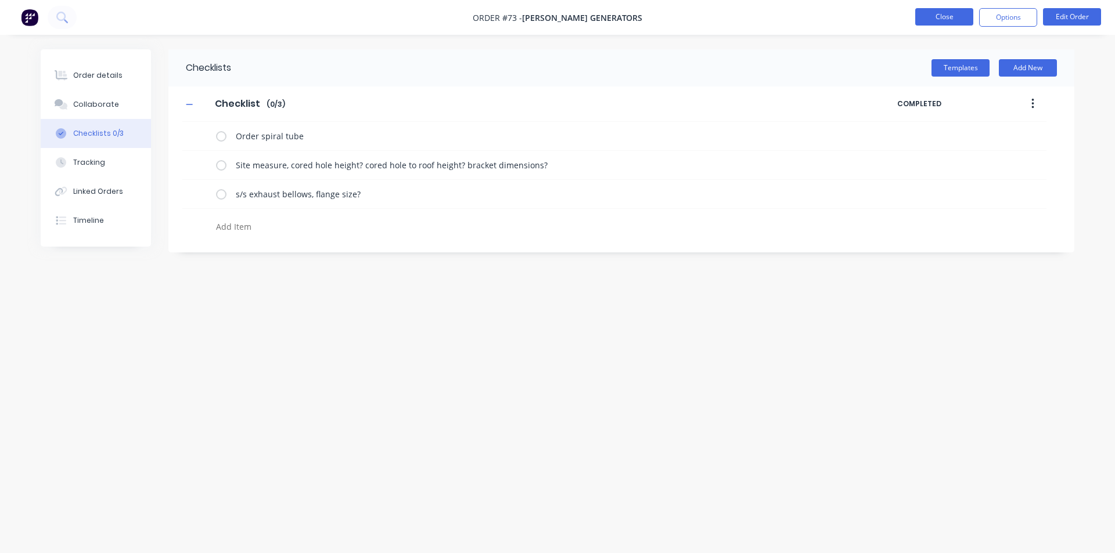
click at [957, 21] on button "Close" at bounding box center [944, 16] width 58 height 17
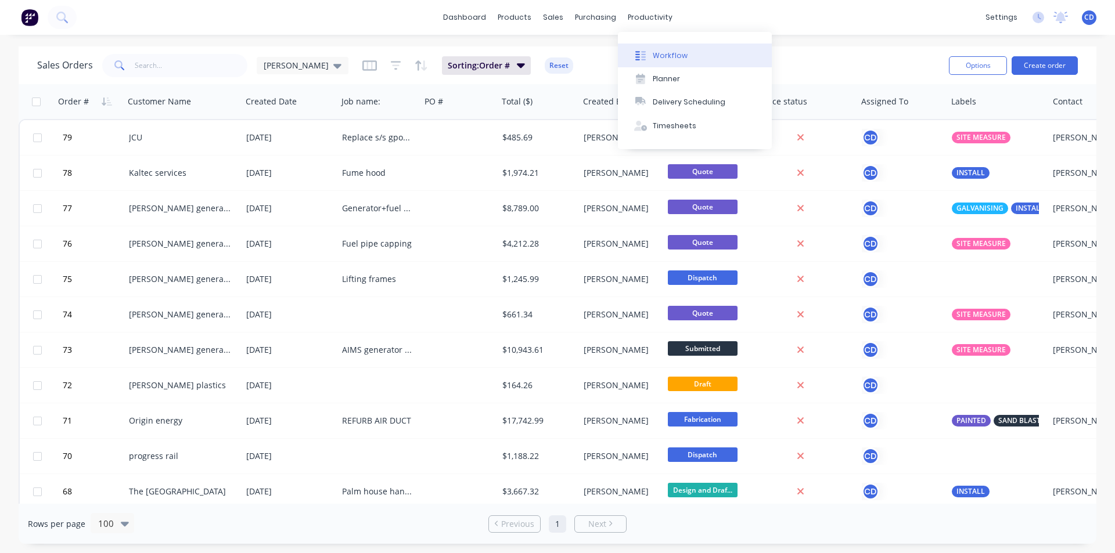
click at [653, 55] on div "Workflow" at bounding box center [670, 56] width 35 height 10
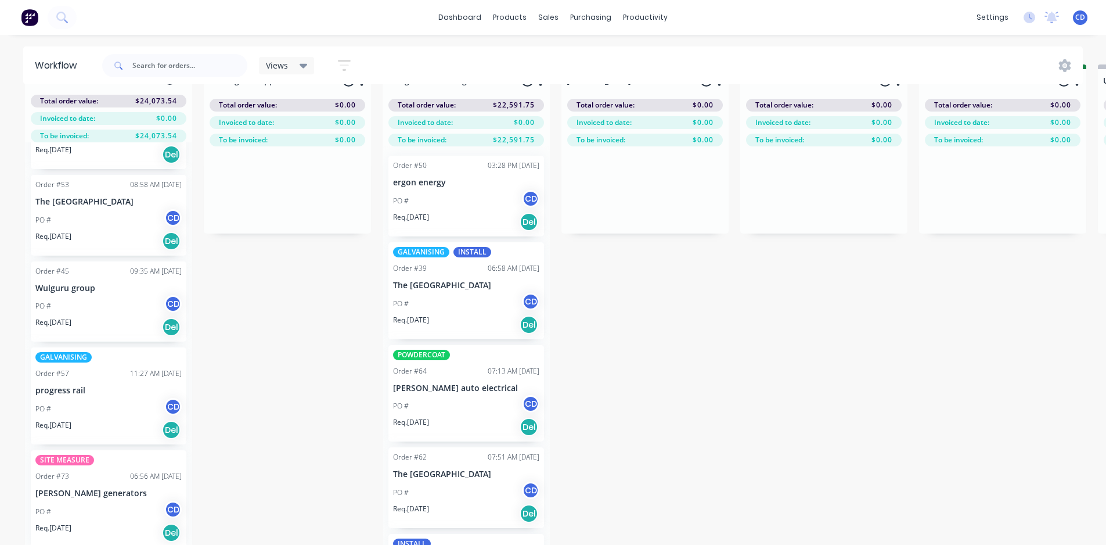
scroll to position [50, 0]
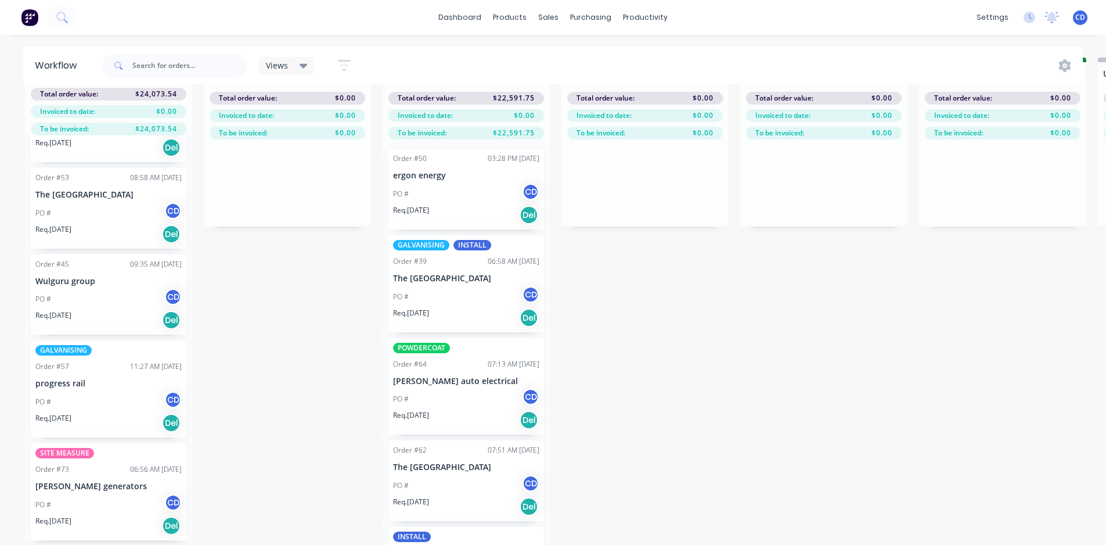
click at [122, 494] on div "PO # CD" at bounding box center [108, 505] width 146 height 22
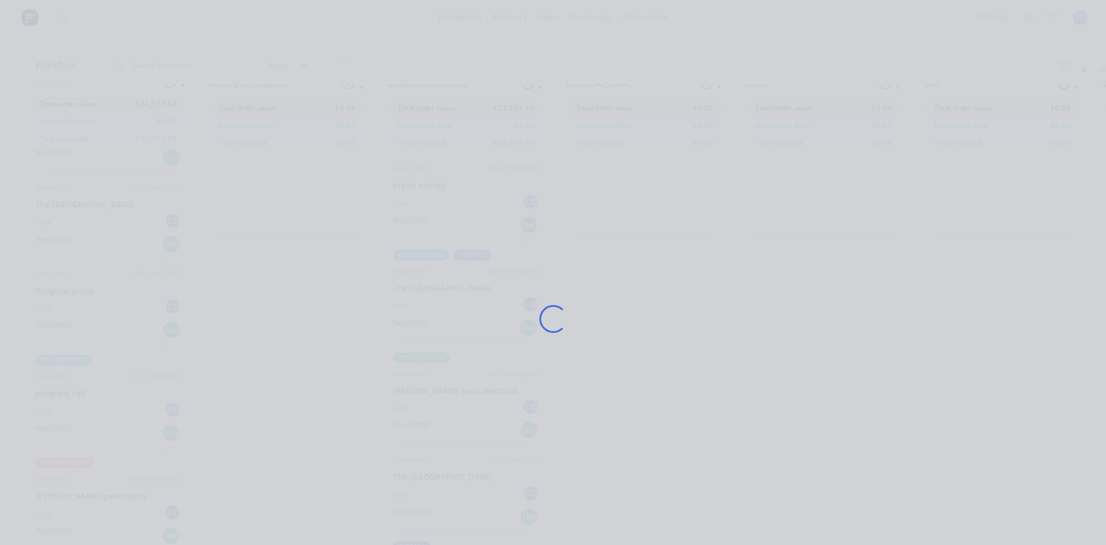
scroll to position [0, 0]
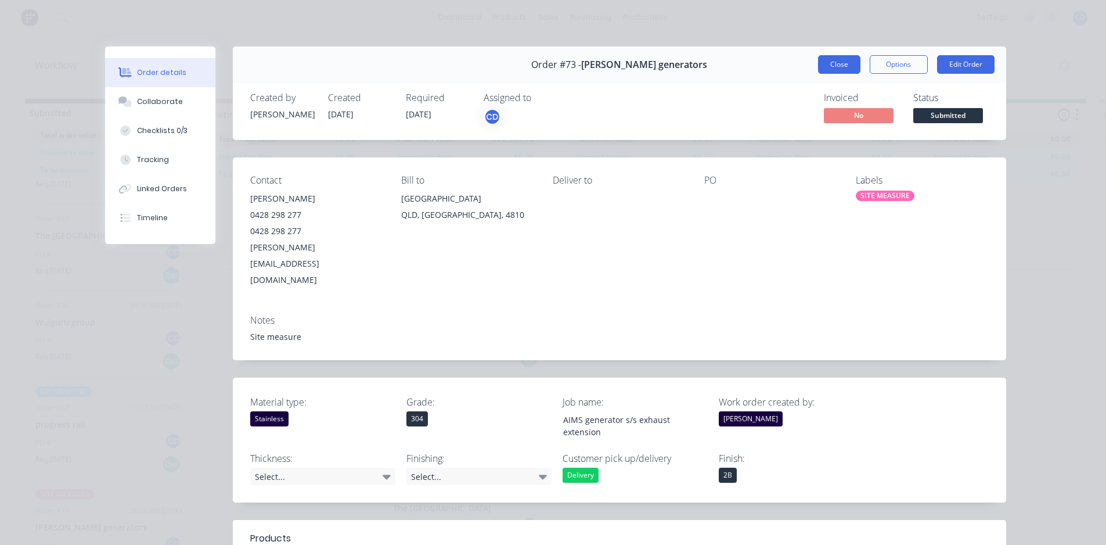
click at [849, 70] on button "Close" at bounding box center [839, 64] width 42 height 19
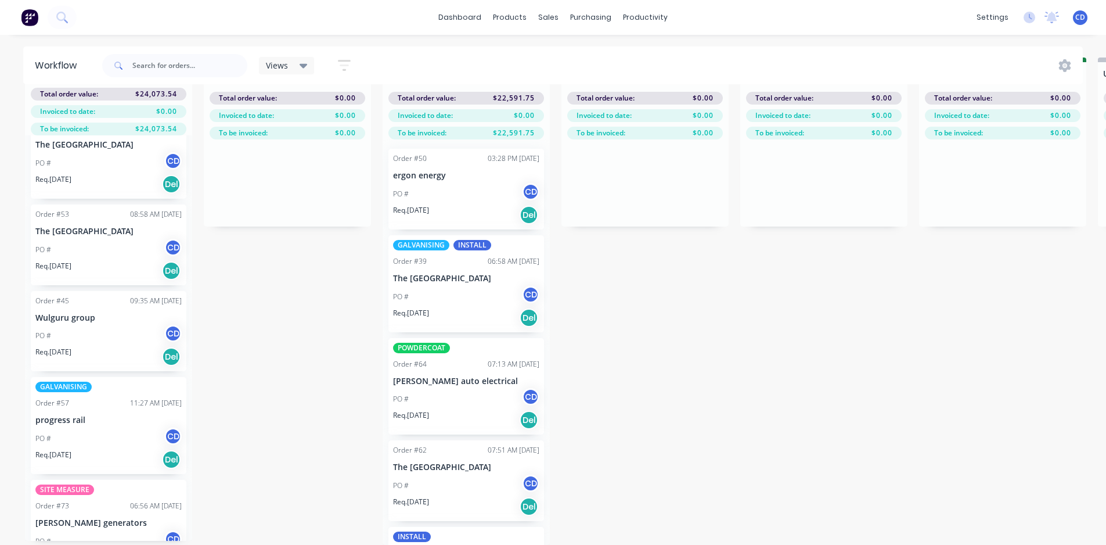
scroll to position [63, 0]
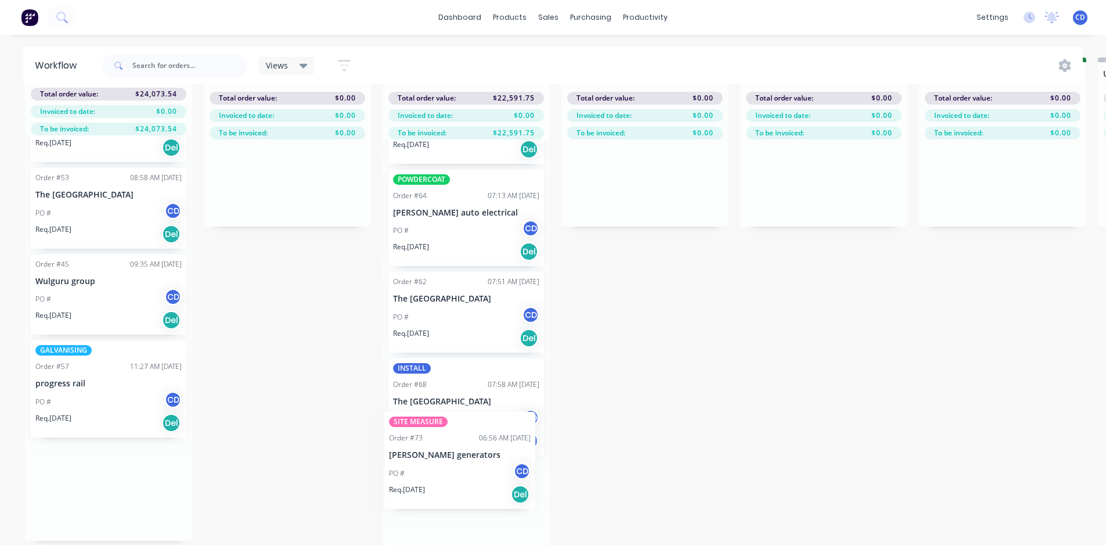
drag, startPoint x: 87, startPoint y: 496, endPoint x: 445, endPoint y: 473, distance: 358.5
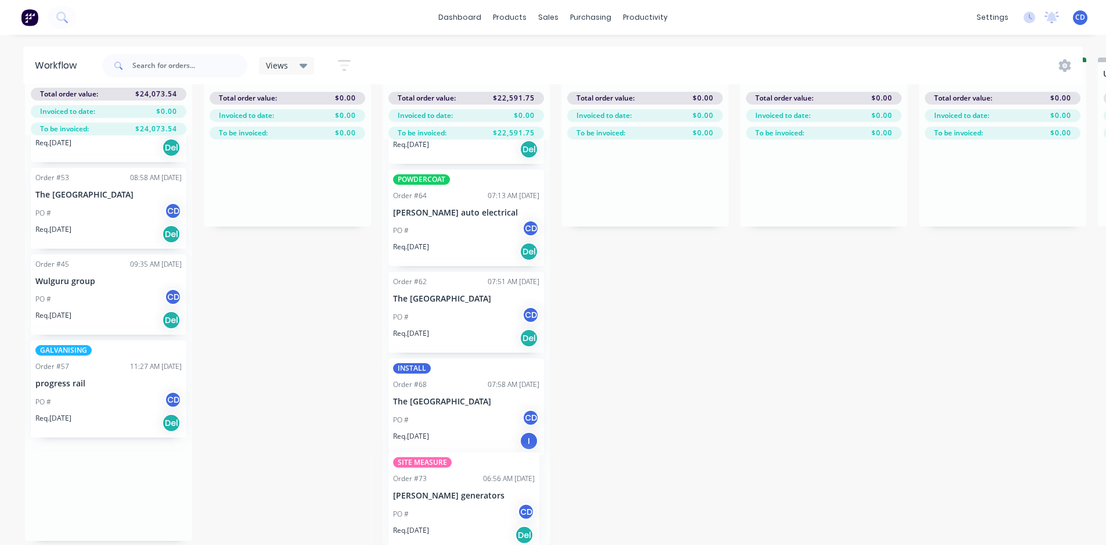
scroll to position [0, 0]
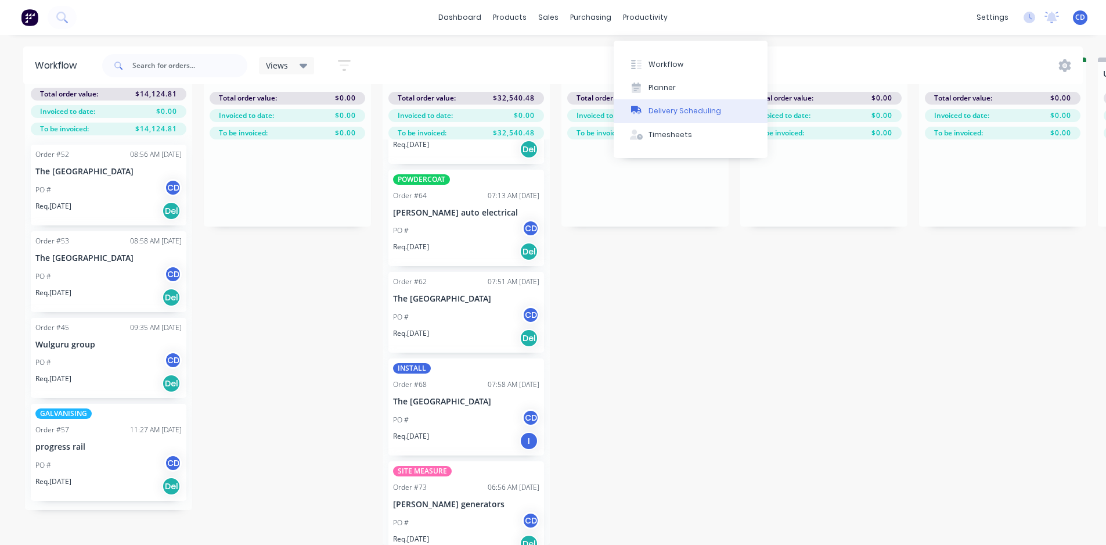
click at [678, 106] on div "Delivery Scheduling" at bounding box center [685, 111] width 73 height 10
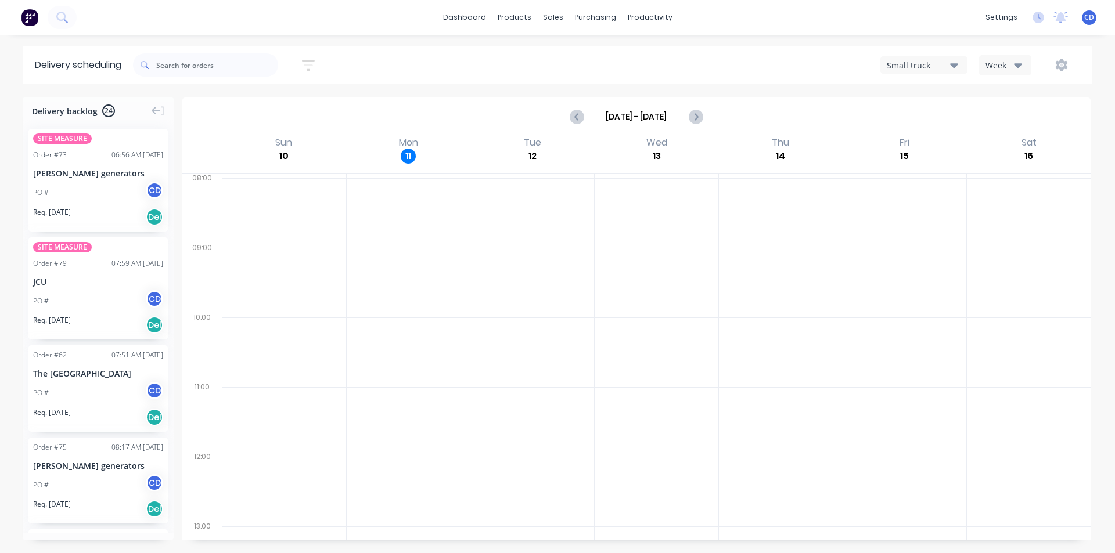
click at [1019, 67] on icon "button" at bounding box center [1018, 65] width 8 height 5
click at [646, 23] on div "productivity" at bounding box center [650, 17] width 56 height 17
click at [668, 48] on button "Workflow" at bounding box center [695, 55] width 154 height 23
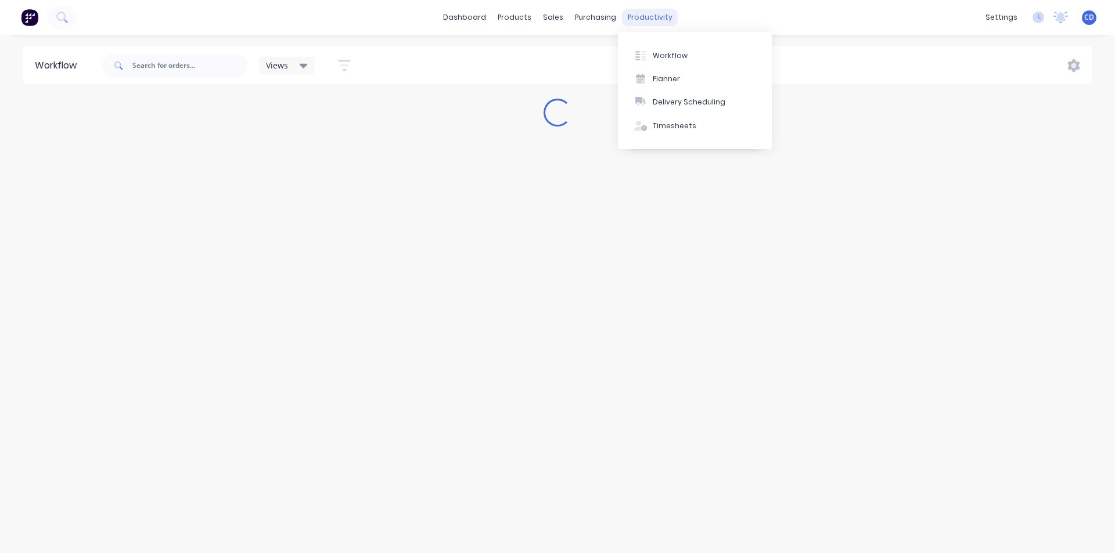
click at [648, 16] on div "productivity" at bounding box center [650, 17] width 56 height 17
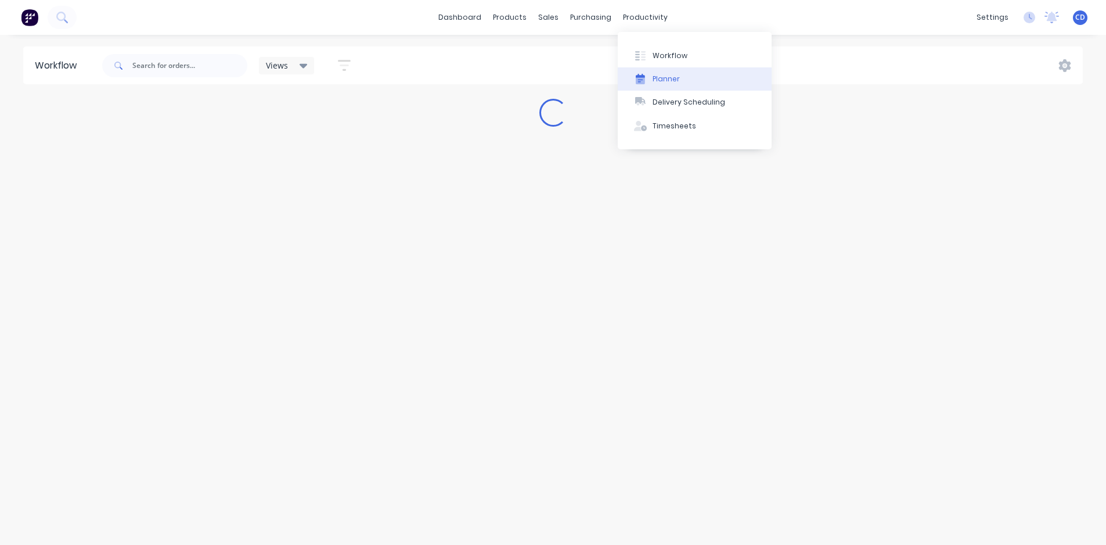
click at [674, 75] on div "Planner" at bounding box center [666, 79] width 27 height 10
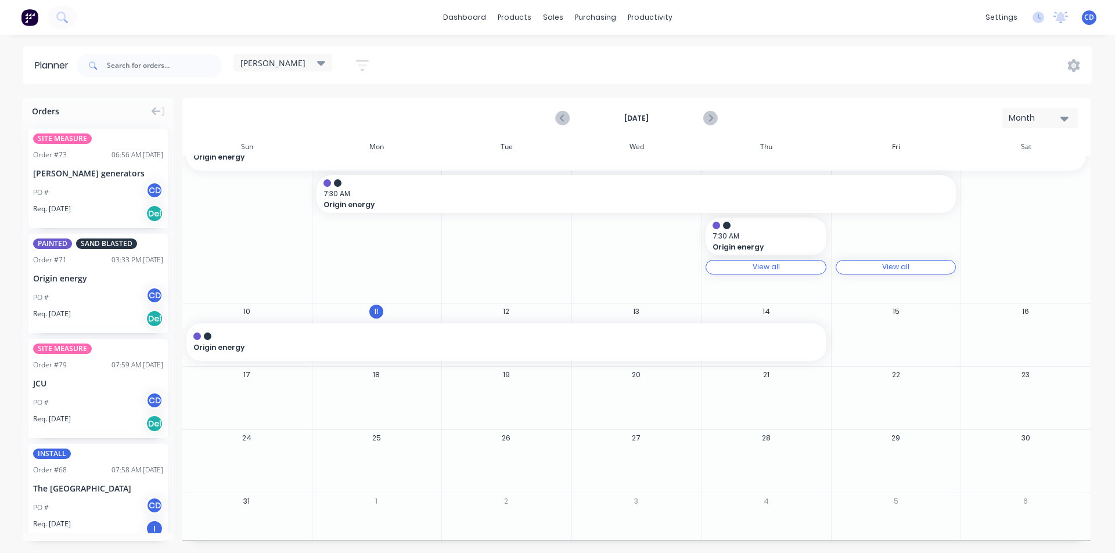
scroll to position [206, 0]
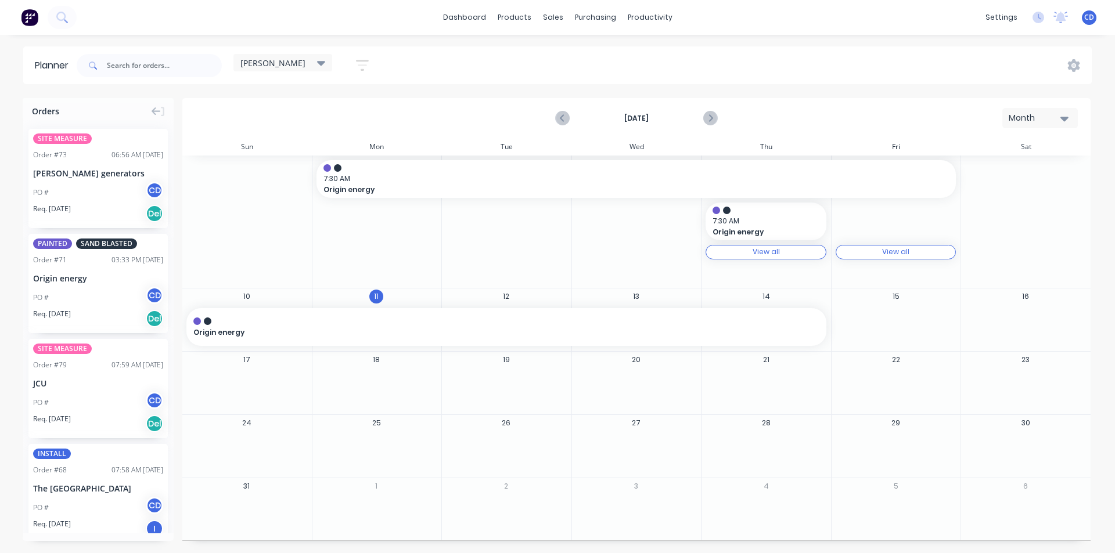
click at [1059, 117] on div "Month" at bounding box center [1035, 118] width 53 height 12
click at [995, 175] on div "Week" at bounding box center [1019, 172] width 115 height 23
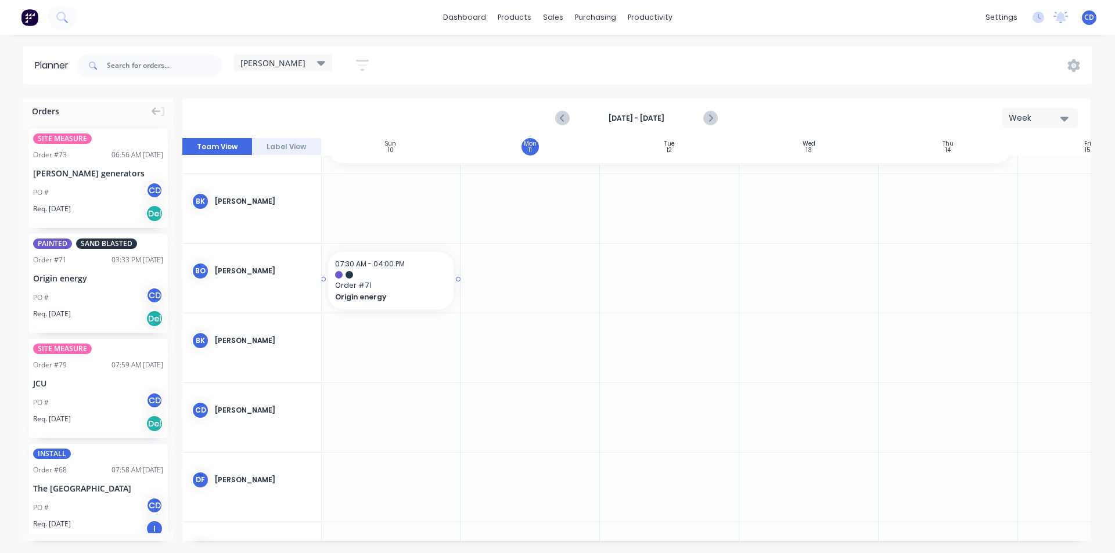
scroll to position [58, 0]
drag, startPoint x: 70, startPoint y: 274, endPoint x: 516, endPoint y: 268, distance: 445.5
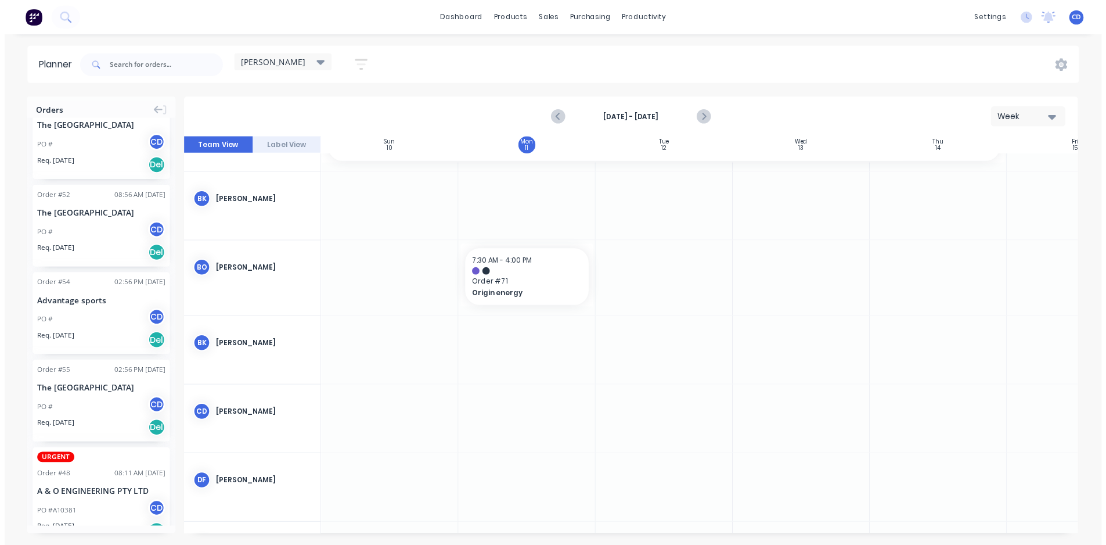
scroll to position [1394, 0]
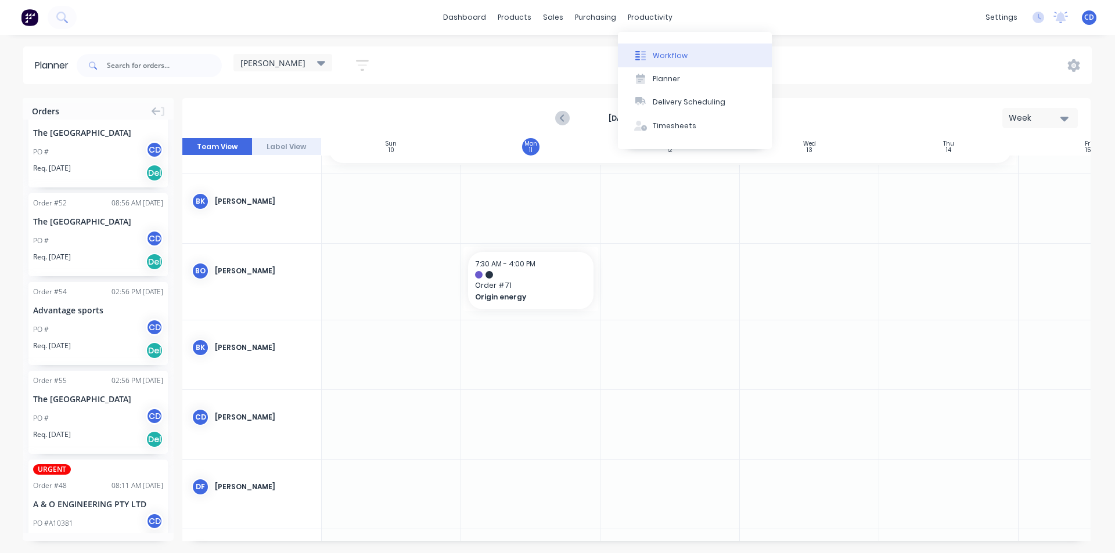
click at [662, 56] on div "Workflow" at bounding box center [670, 56] width 35 height 10
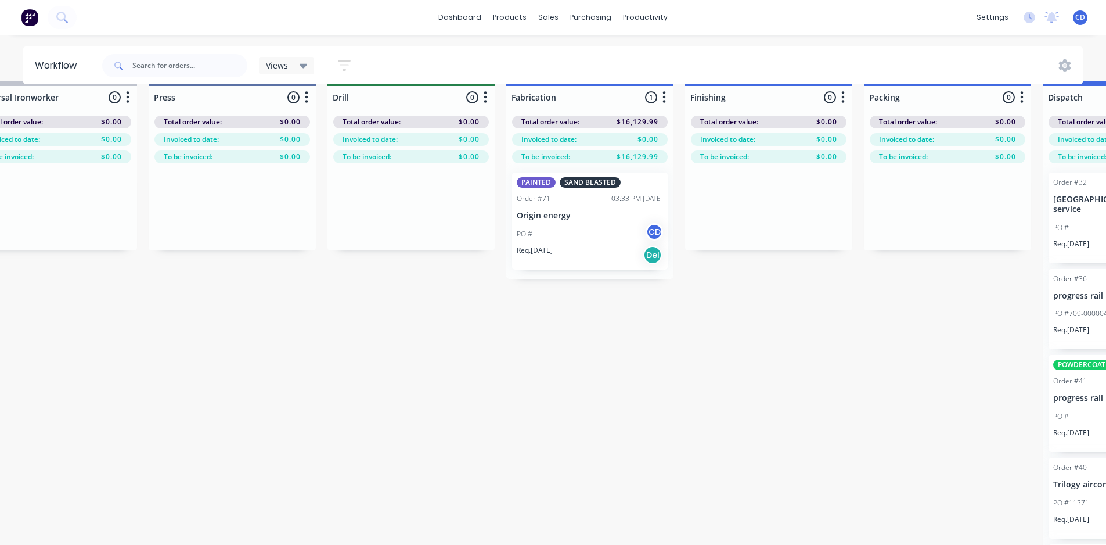
scroll to position [0, 1128]
